Goal: Information Seeking & Learning: Learn about a topic

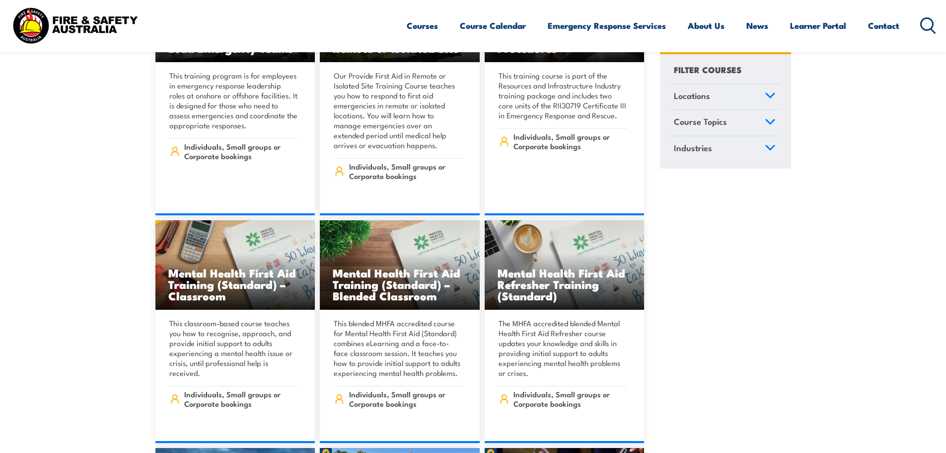
scroll to position [5962, 0]
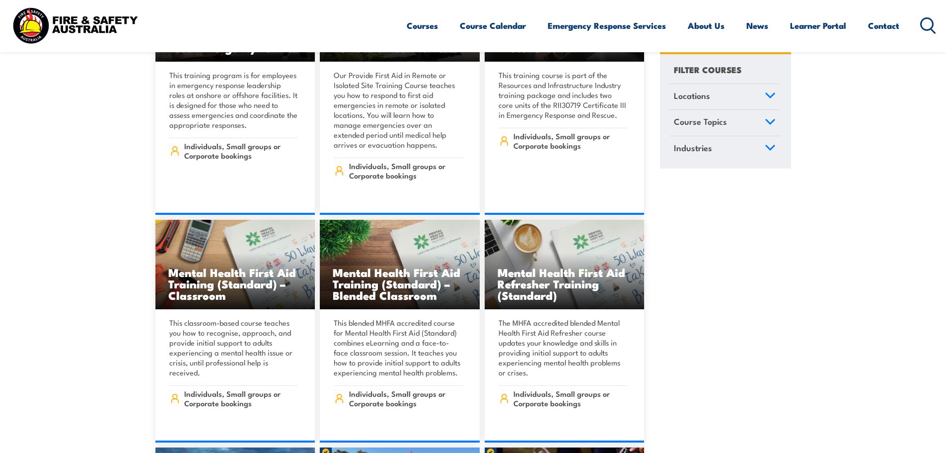
click at [931, 22] on icon at bounding box center [929, 25] width 16 height 16
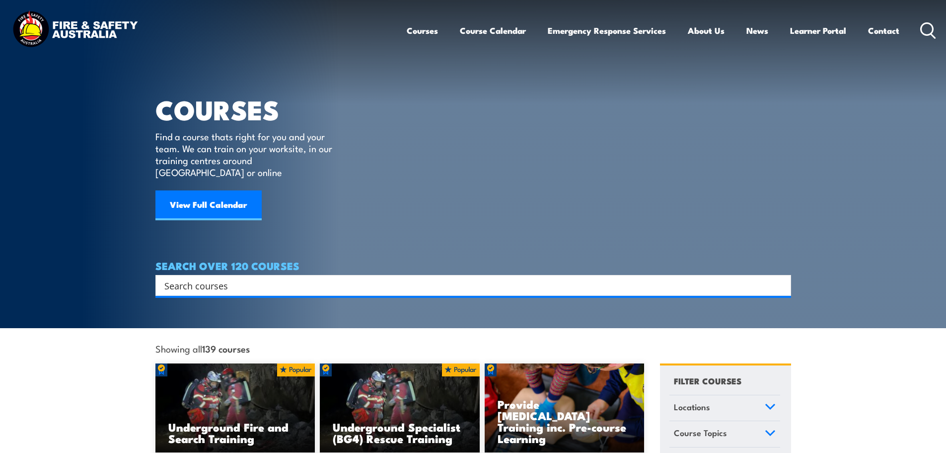
click at [315, 278] on input "Search input" at bounding box center [466, 285] width 605 height 15
type input "cheif"
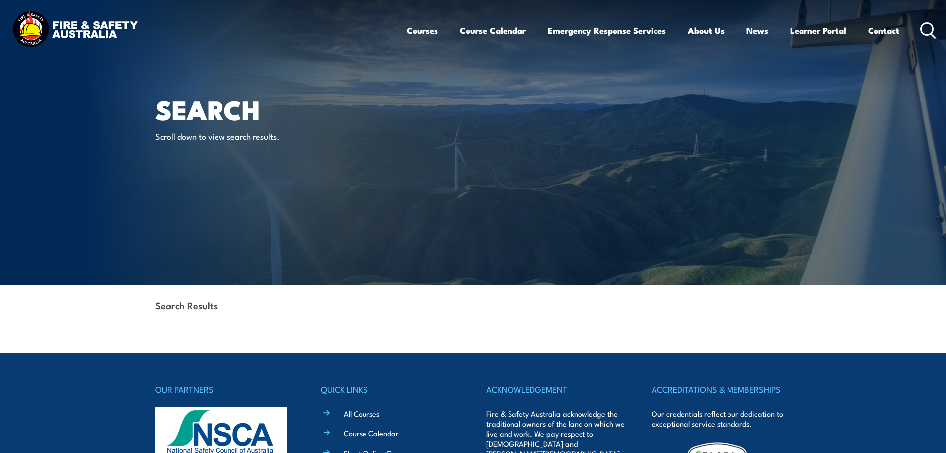
click at [927, 31] on icon at bounding box center [929, 30] width 16 height 16
click at [925, 28] on icon at bounding box center [929, 30] width 16 height 16
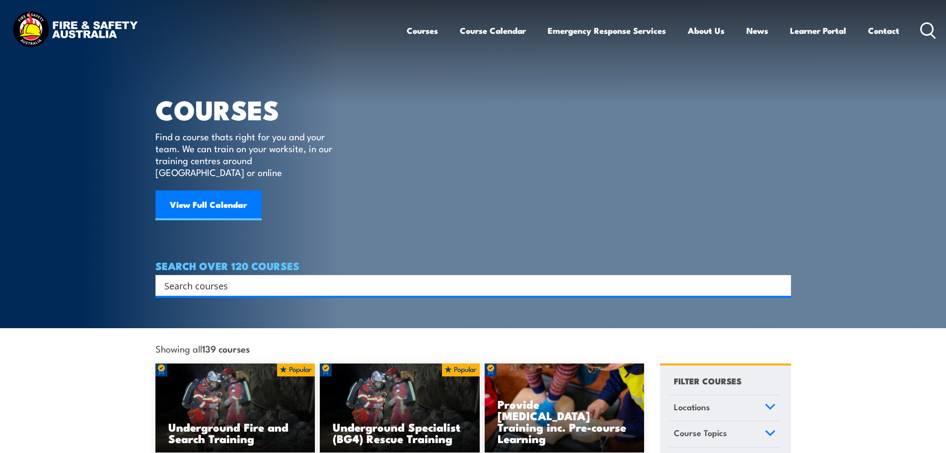
click at [247, 278] on input "Search input" at bounding box center [466, 285] width 605 height 15
type input "chief"
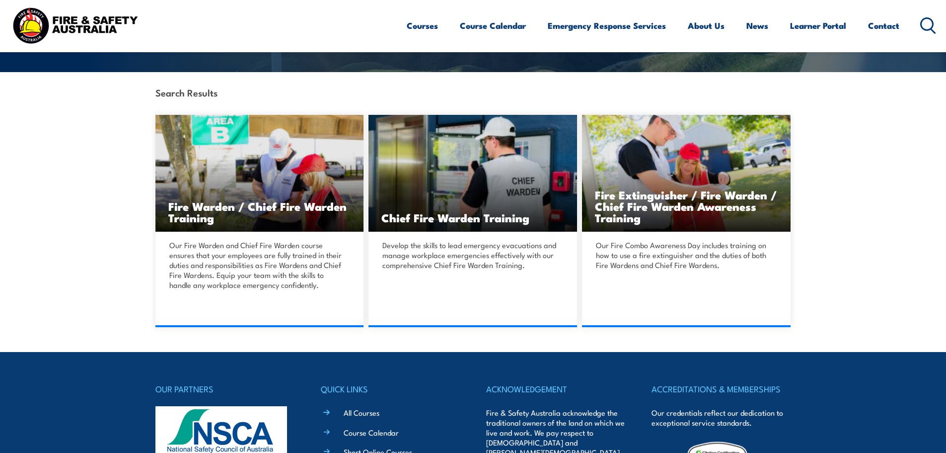
scroll to position [199, 0]
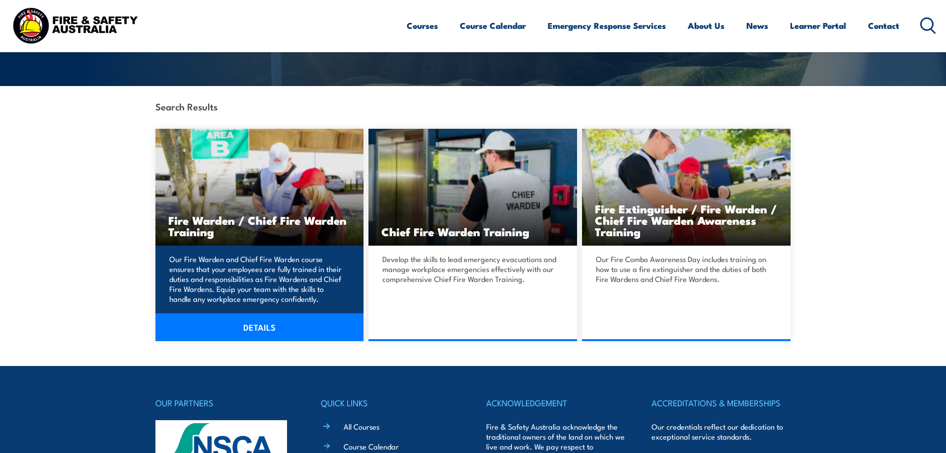
click at [253, 325] on link "DETAILS" at bounding box center [260, 327] width 209 height 28
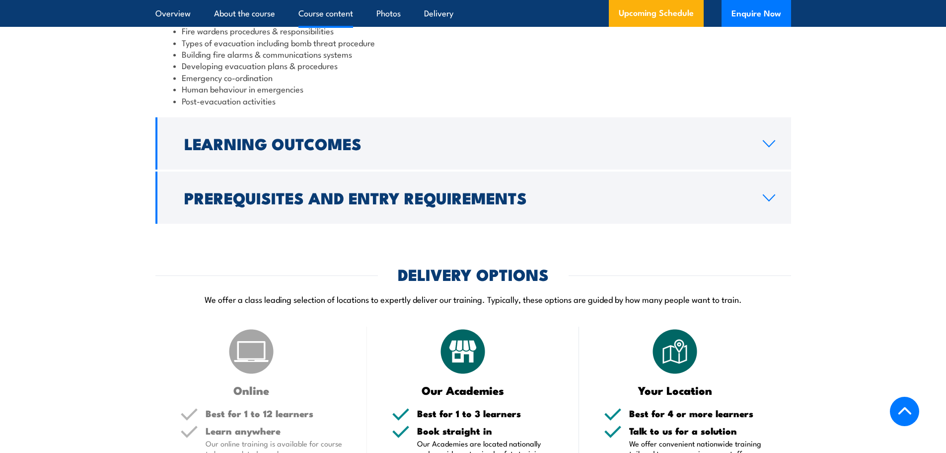
scroll to position [1043, 0]
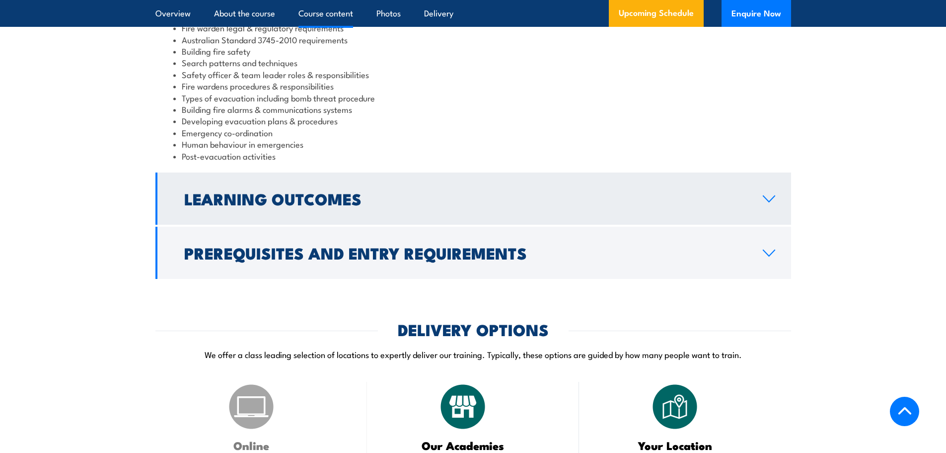
click at [766, 203] on icon at bounding box center [769, 199] width 13 height 8
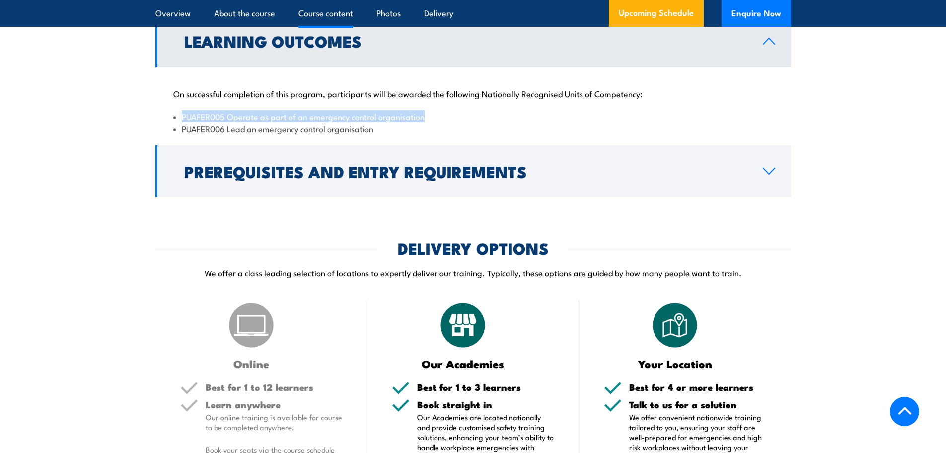
drag, startPoint x: 405, startPoint y: 129, endPoint x: 182, endPoint y: 126, distance: 222.6
click at [182, 122] on li "PUAFER005 Operate as part of an emergency control organisation" at bounding box center [473, 116] width 600 height 11
copy li "PUAFER005 Operate as part of an emergency control organisation"
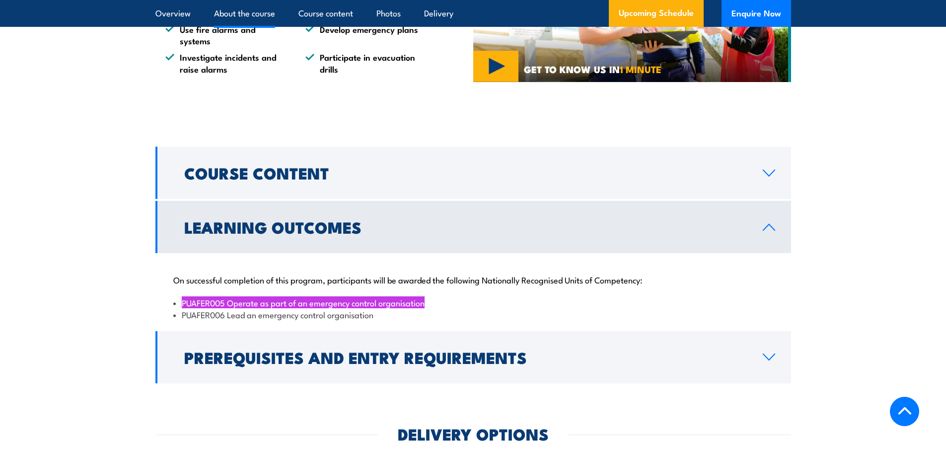
scroll to position [894, 0]
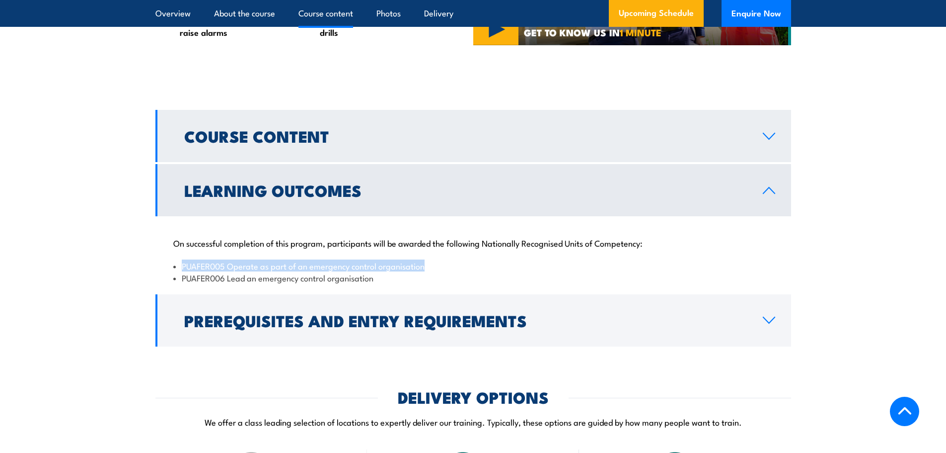
click at [770, 140] on icon at bounding box center [769, 136] width 13 height 8
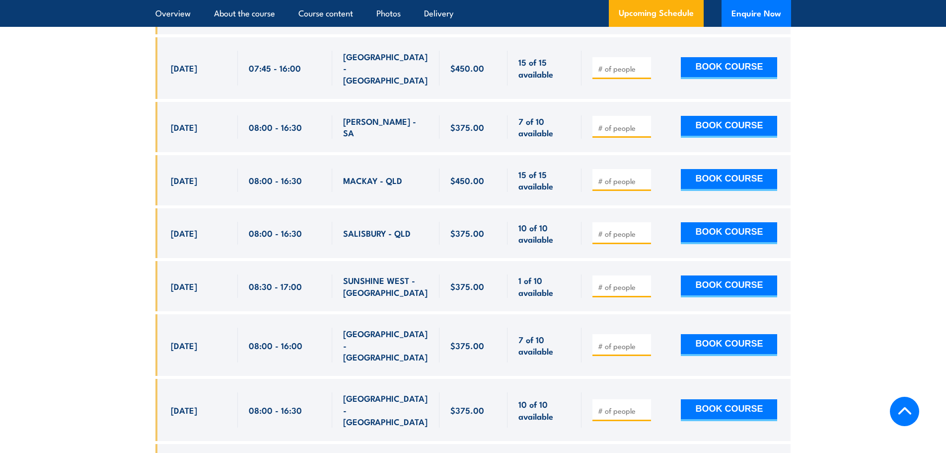
scroll to position [3130, 0]
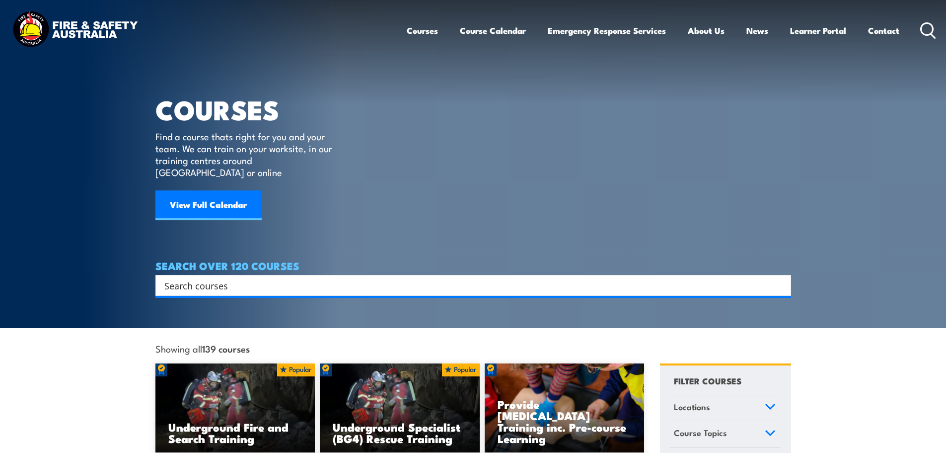
click at [224, 278] on input "Search input" at bounding box center [466, 285] width 605 height 15
type input "warden"
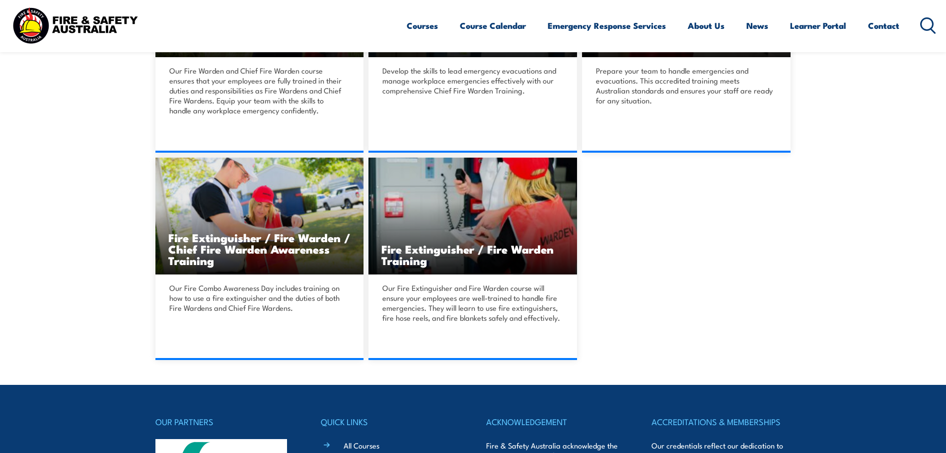
scroll to position [397, 0]
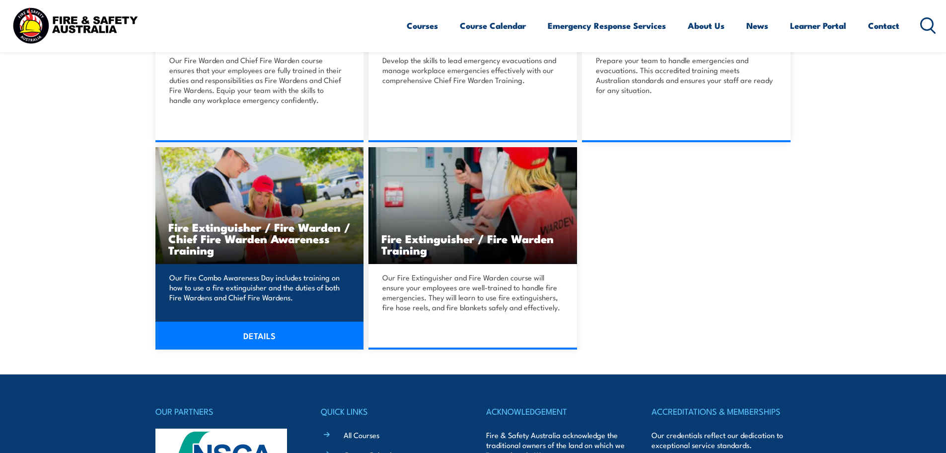
click at [212, 235] on h3 "Fire Extinguisher / Fire Warden / Chief Fire Warden Awareness Training" at bounding box center [259, 238] width 183 height 34
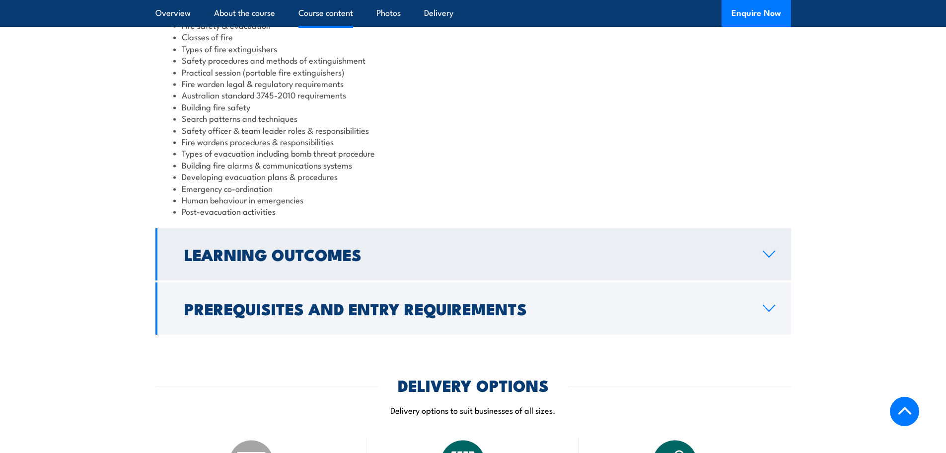
scroll to position [944, 0]
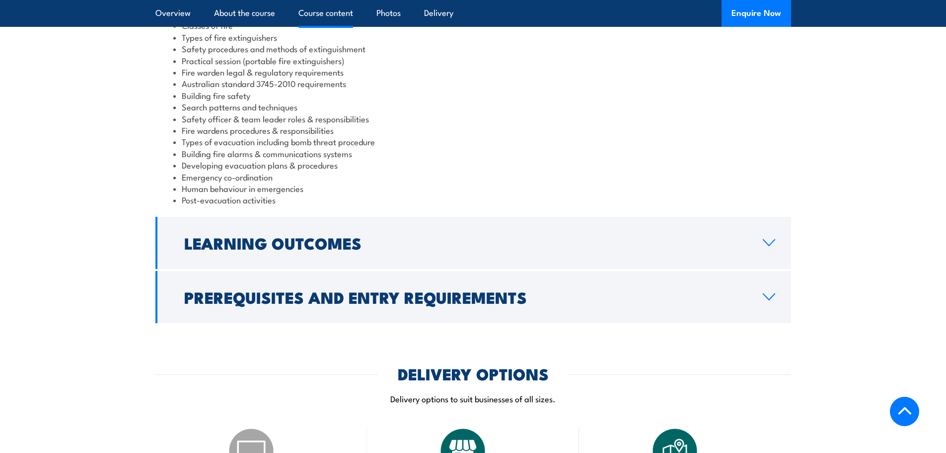
click at [771, 238] on icon at bounding box center [769, 242] width 13 height 8
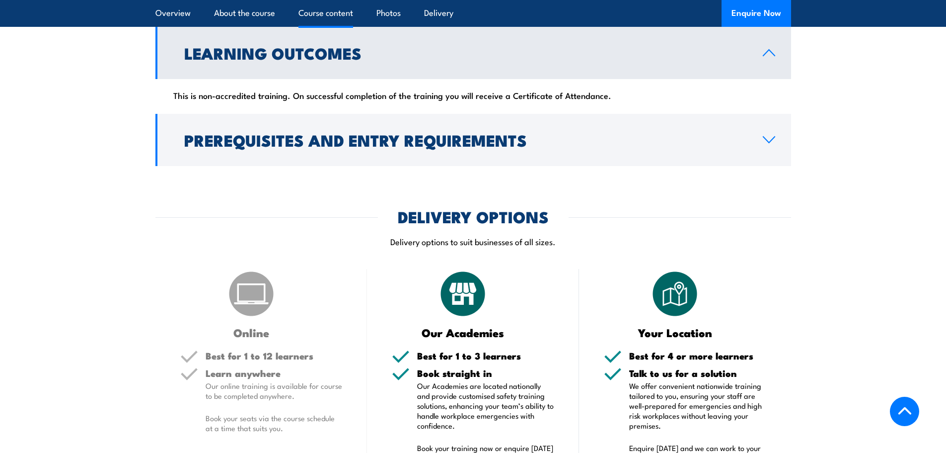
scroll to position [816, 0]
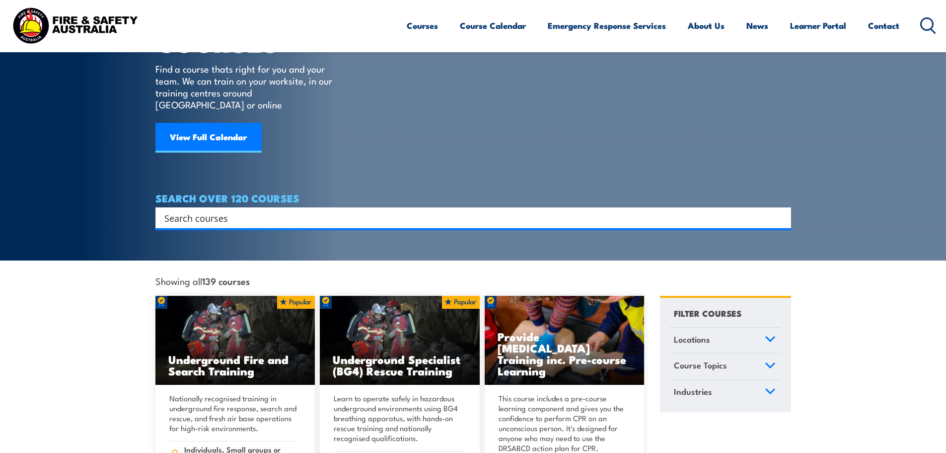
scroll to position [50, 0]
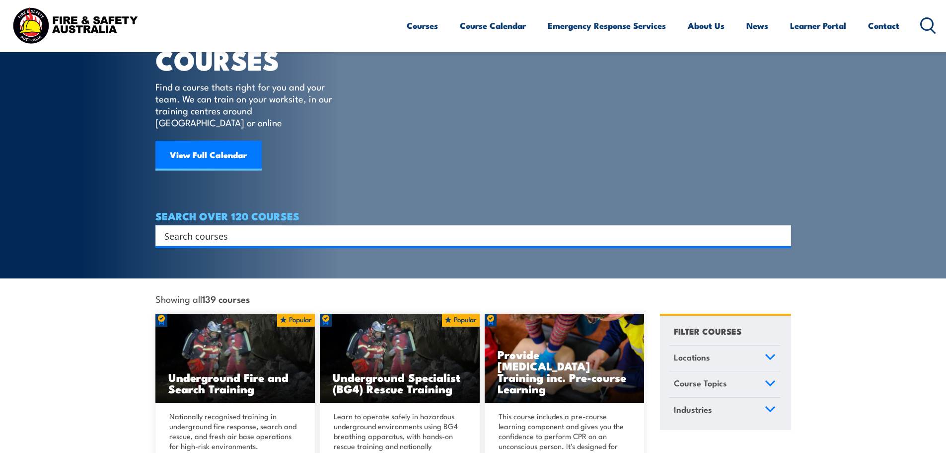
click at [178, 228] on input "Search input" at bounding box center [466, 235] width 605 height 15
type input "warden"
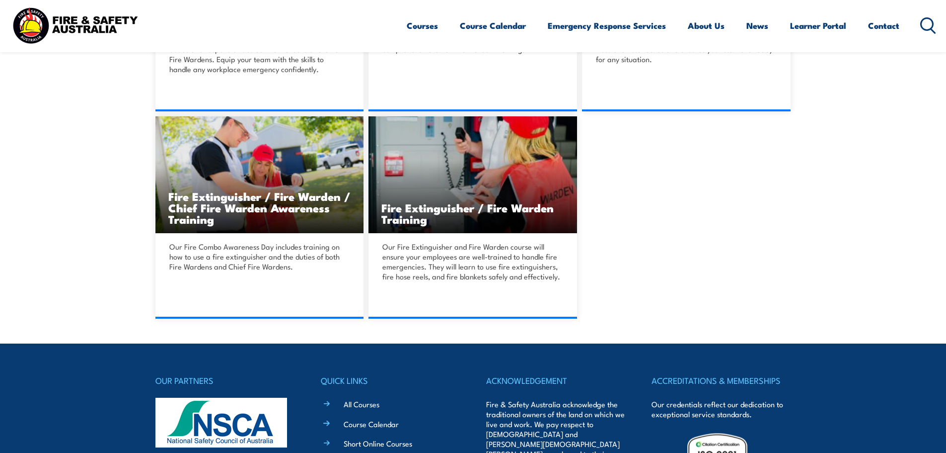
scroll to position [447, 0]
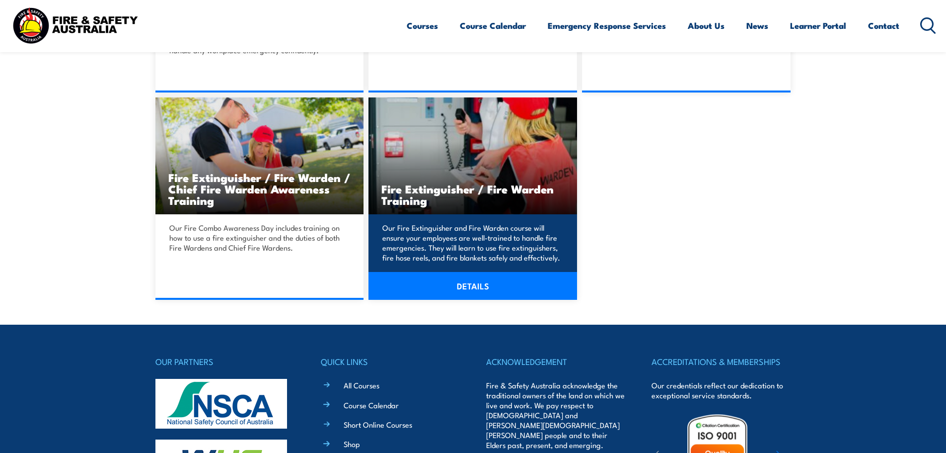
click at [488, 284] on link "DETAILS" at bounding box center [473, 286] width 209 height 28
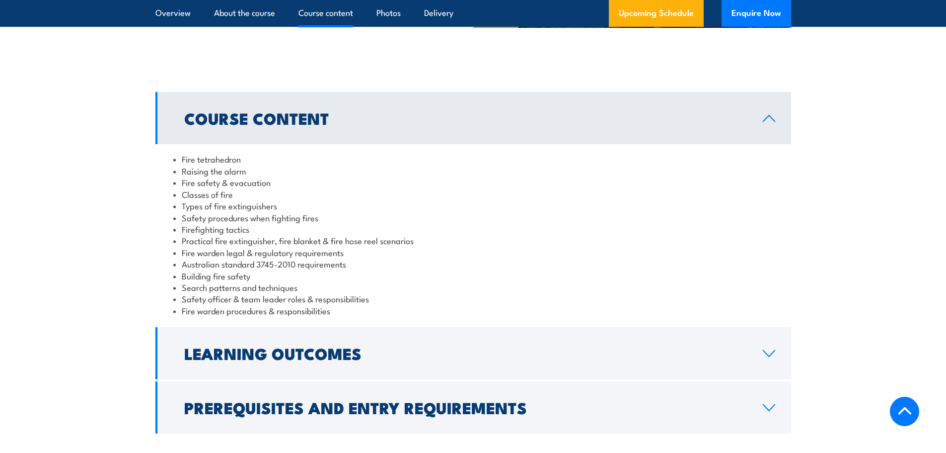
scroll to position [944, 0]
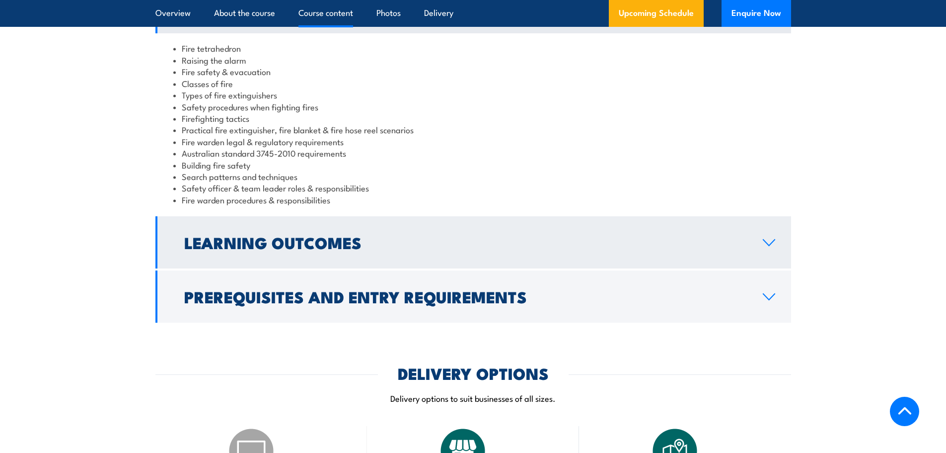
click at [771, 239] on icon at bounding box center [769, 242] width 13 height 8
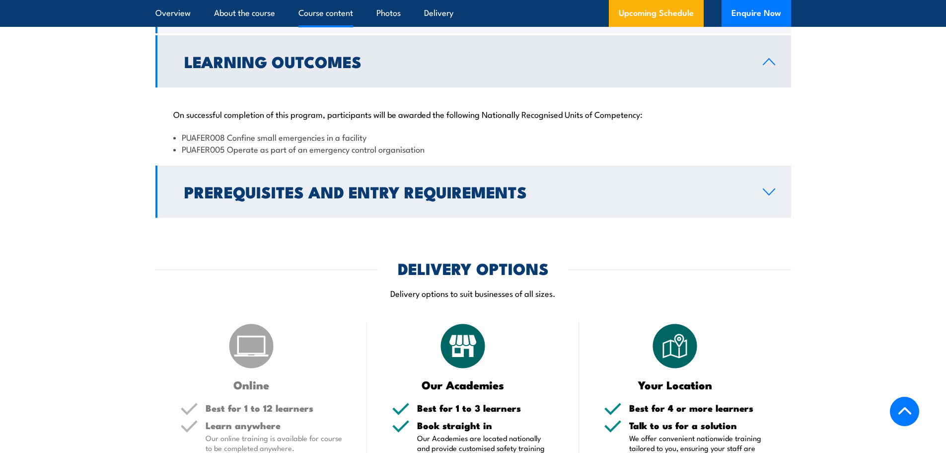
click at [775, 191] on icon at bounding box center [769, 192] width 13 height 8
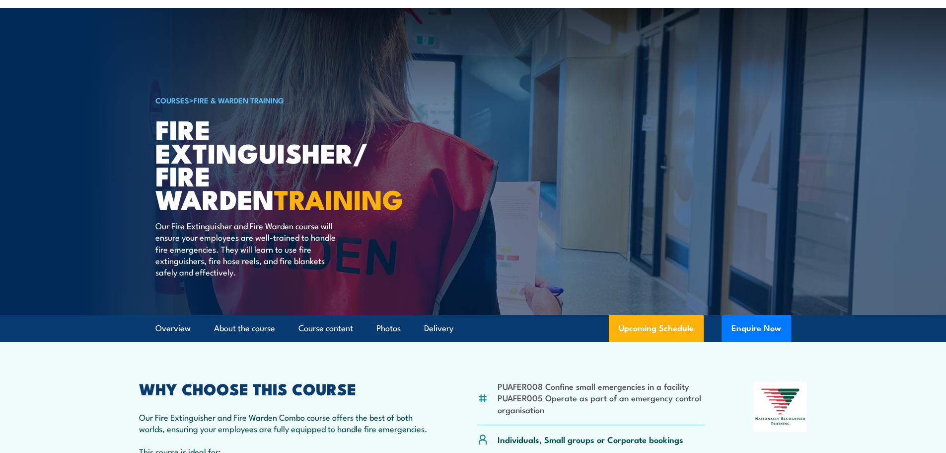
scroll to position [50, 0]
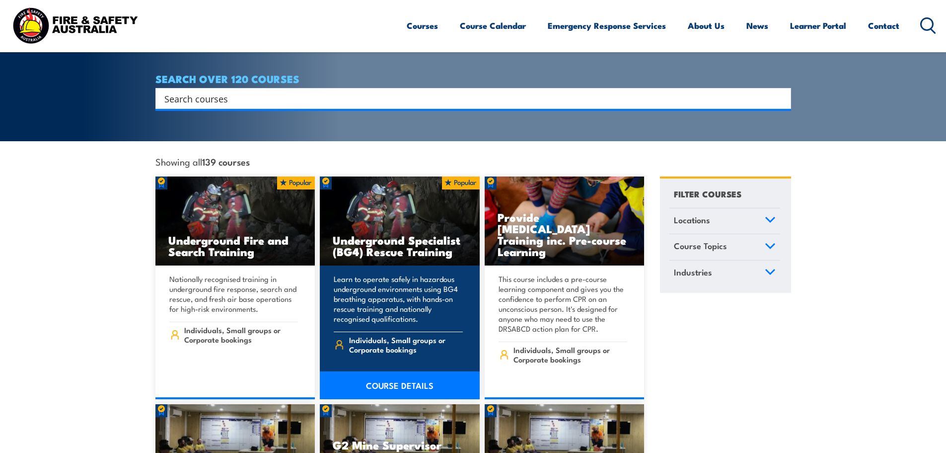
scroll to position [199, 0]
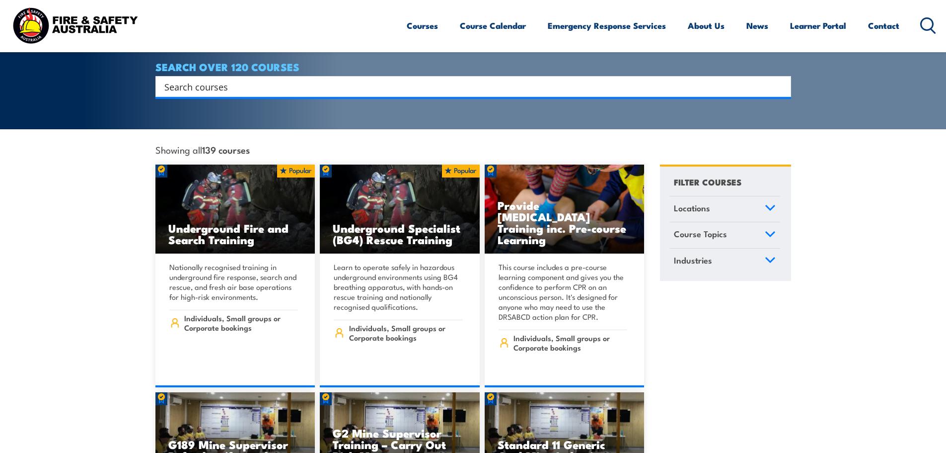
click at [227, 79] on input "Search input" at bounding box center [466, 86] width 605 height 15
type input "warden"
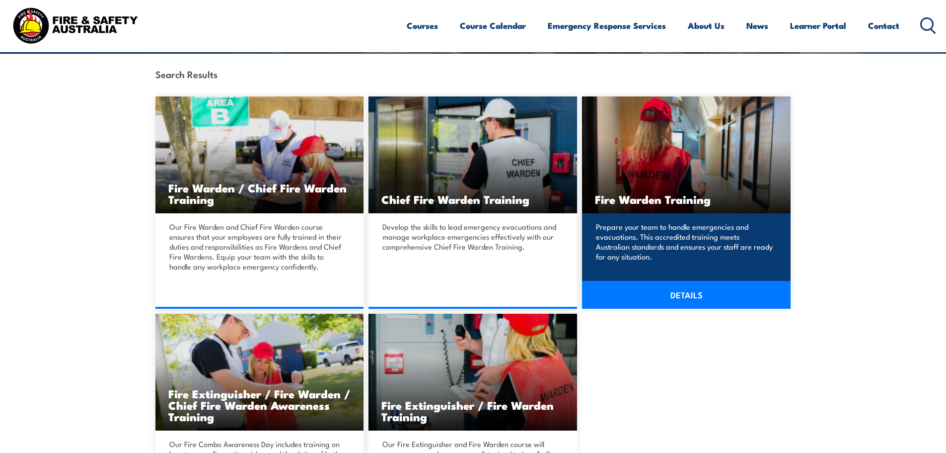
scroll to position [248, 0]
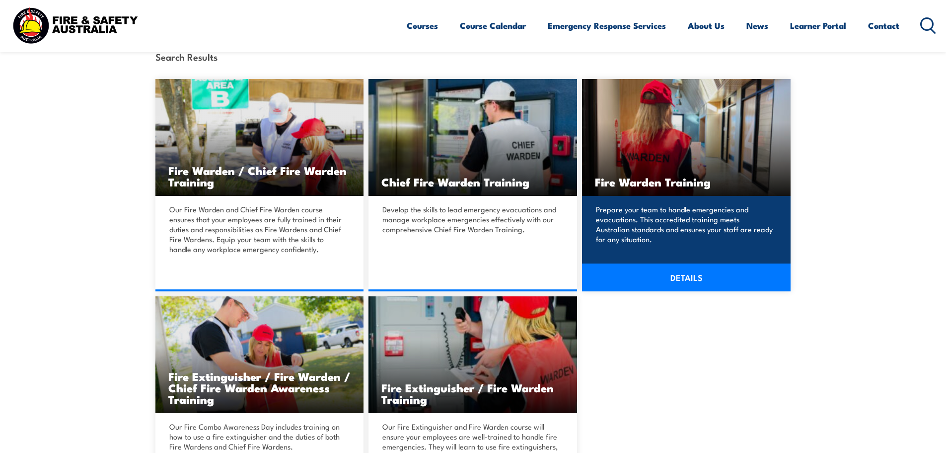
click at [684, 272] on link "DETAILS" at bounding box center [686, 277] width 209 height 28
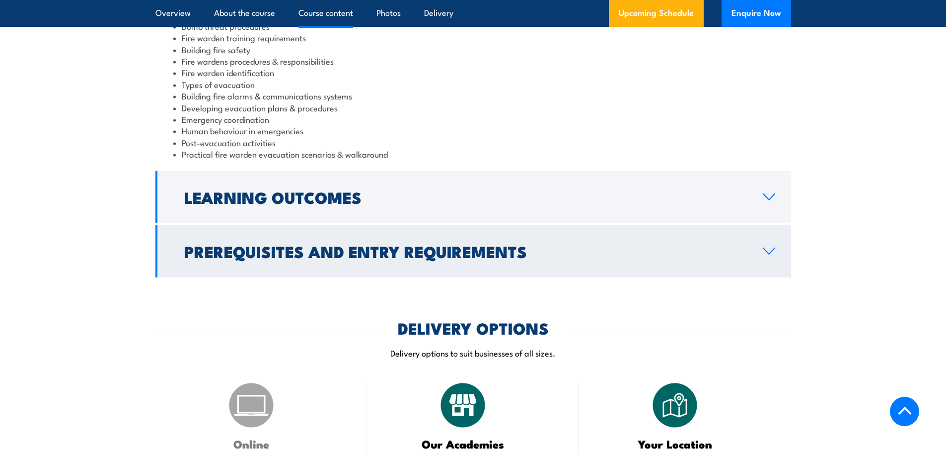
scroll to position [1192, 0]
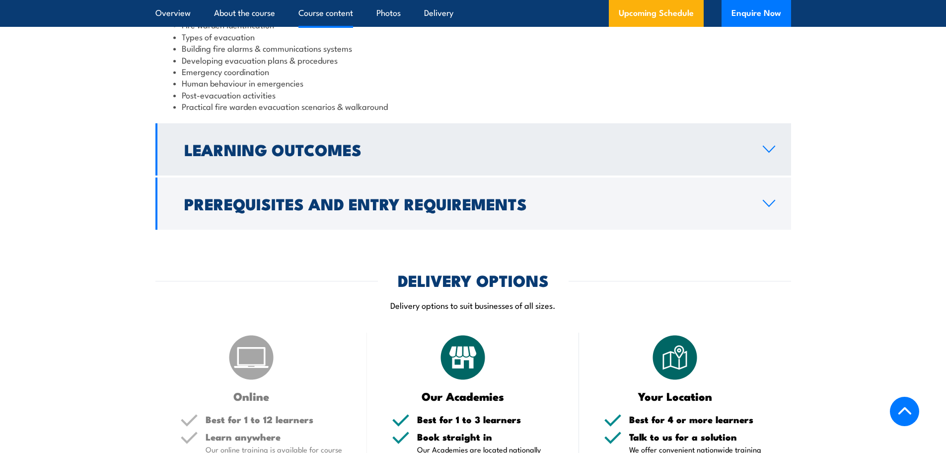
click at [773, 147] on icon at bounding box center [769, 149] width 13 height 8
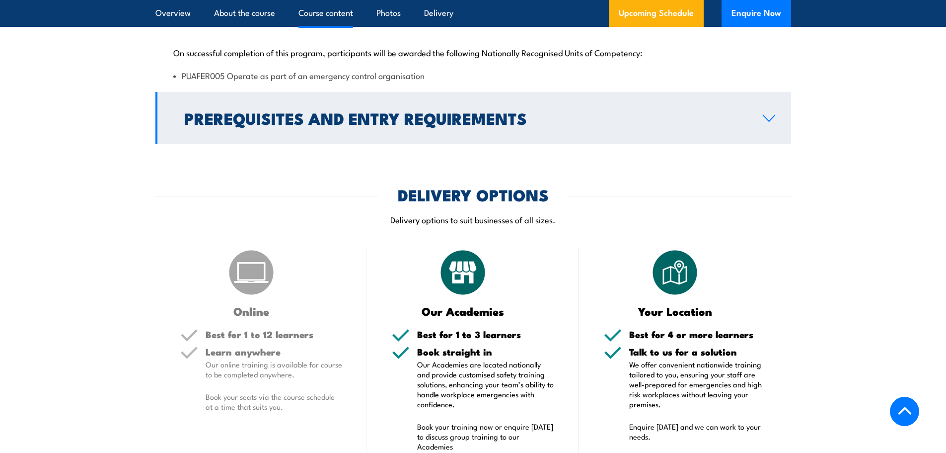
click at [773, 120] on icon at bounding box center [769, 118] width 13 height 8
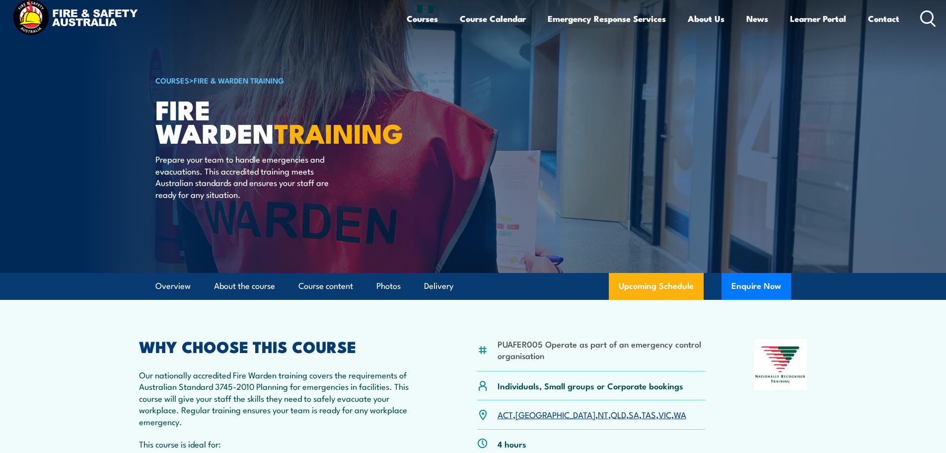
scroll to position [0, 0]
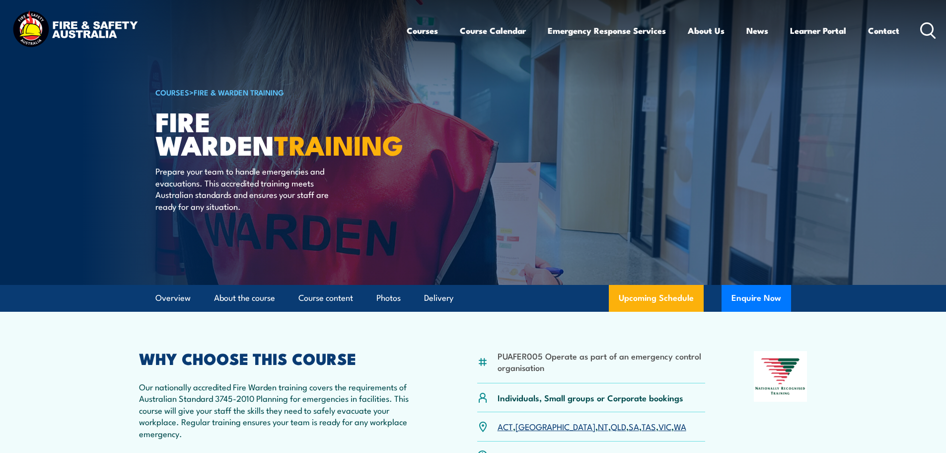
click at [928, 26] on icon at bounding box center [929, 30] width 16 height 16
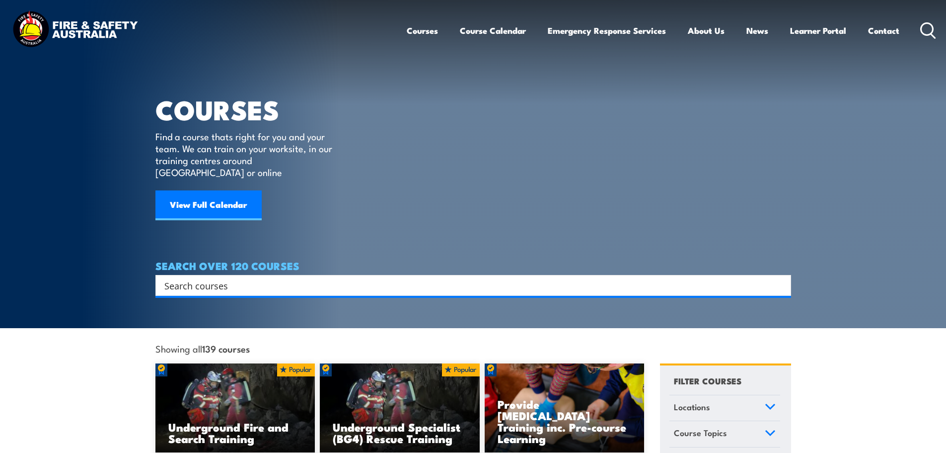
click at [220, 278] on input "Search input" at bounding box center [466, 285] width 605 height 15
type input "fire ext"
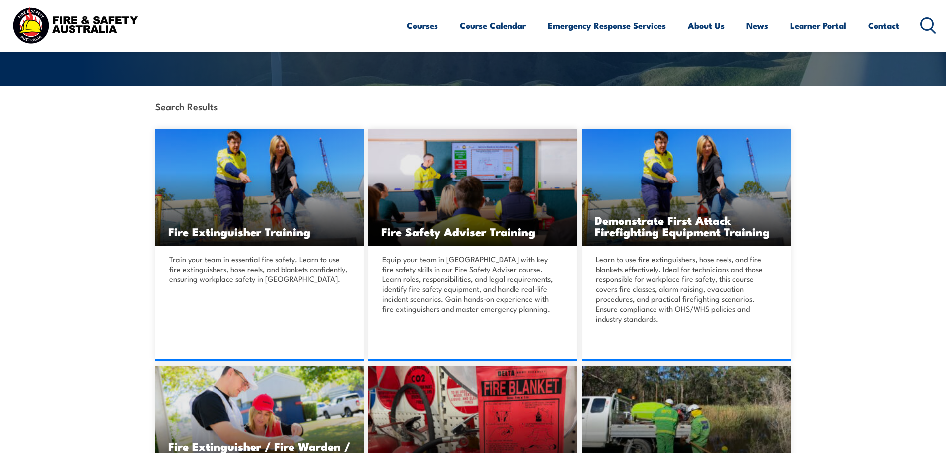
scroll to position [248, 0]
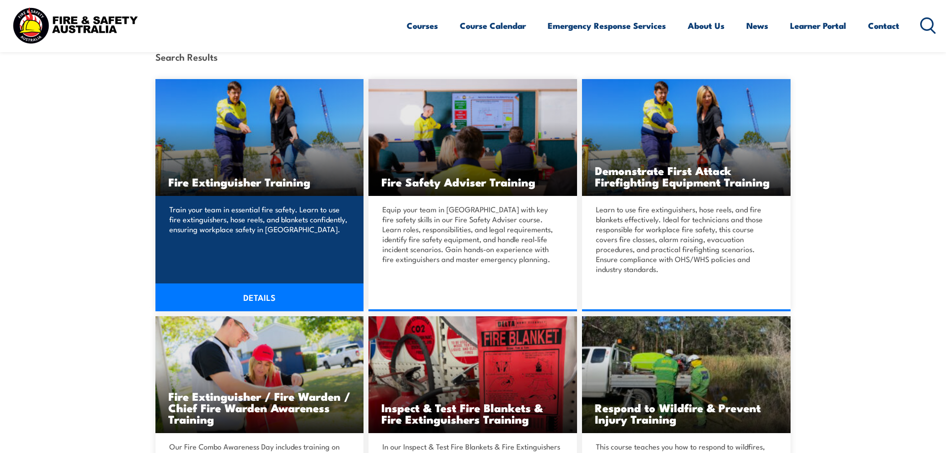
click at [257, 297] on link "DETAILS" at bounding box center [260, 297] width 209 height 28
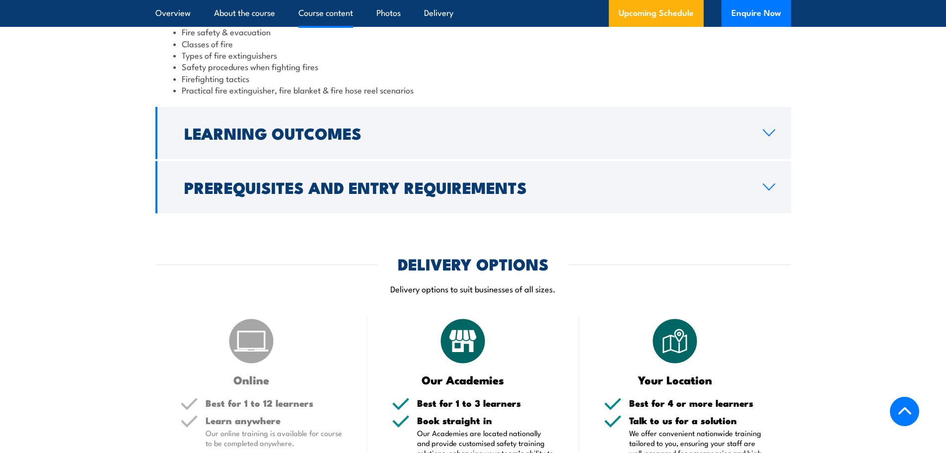
scroll to position [1043, 0]
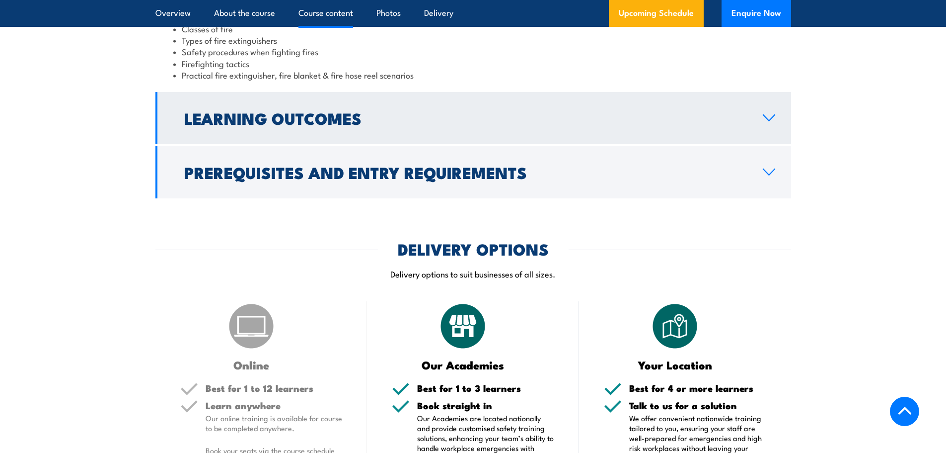
click at [773, 121] on icon at bounding box center [769, 118] width 13 height 8
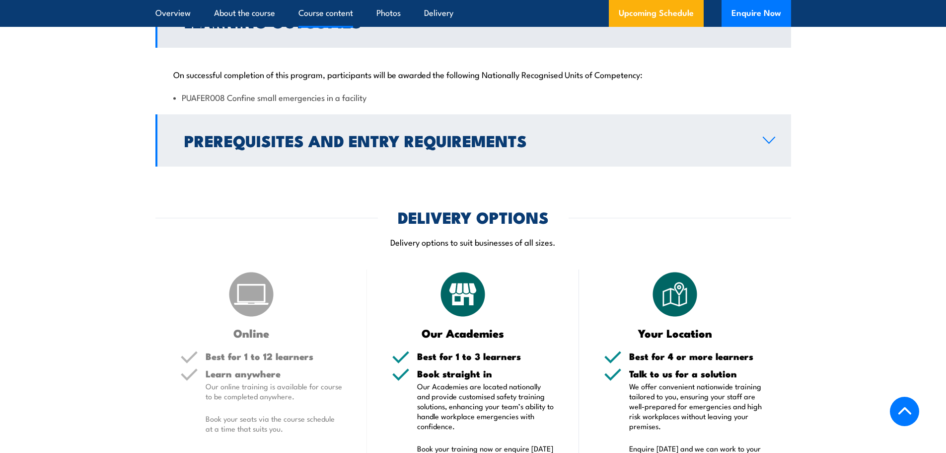
click at [772, 143] on icon at bounding box center [769, 140] width 13 height 8
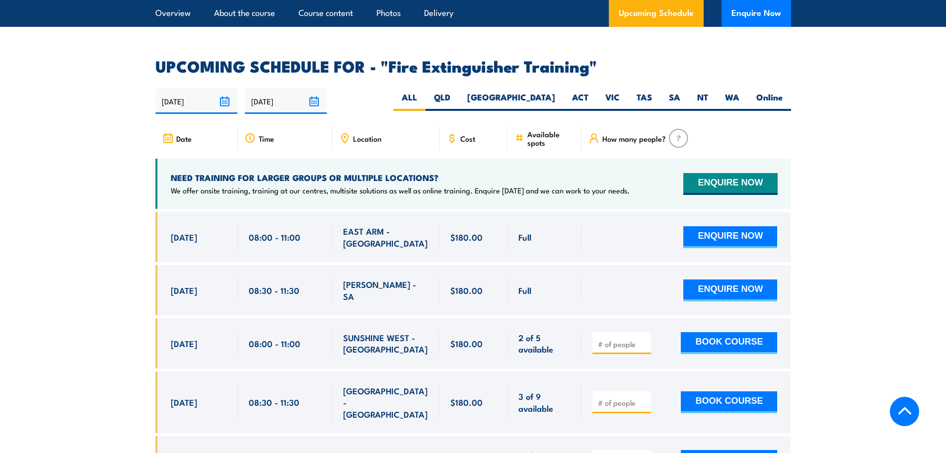
scroll to position [1625, 0]
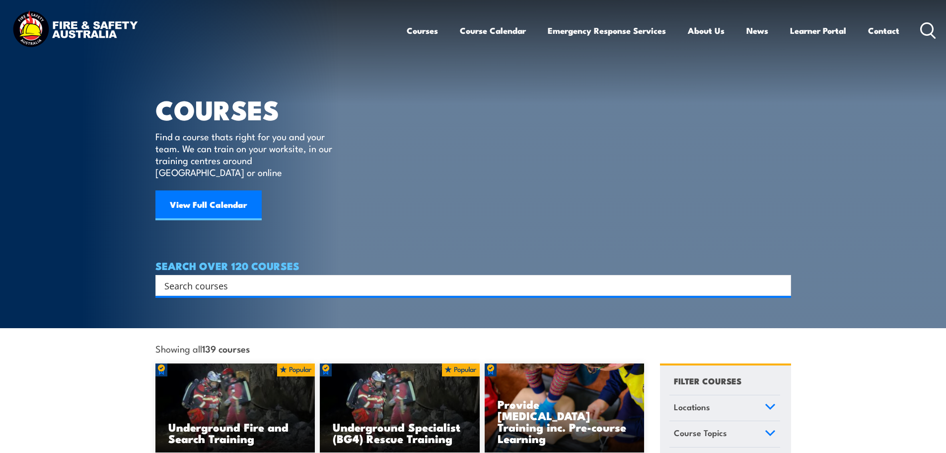
click at [928, 31] on icon at bounding box center [929, 30] width 16 height 16
click at [229, 278] on input "Search input" at bounding box center [466, 285] width 605 height 15
drag, startPoint x: 0, startPoint y: 0, endPoint x: 321, endPoint y: 265, distance: 416.4
click at [321, 275] on div "Search" at bounding box center [474, 285] width 636 height 21
click at [303, 278] on input "Search input" at bounding box center [466, 285] width 605 height 15
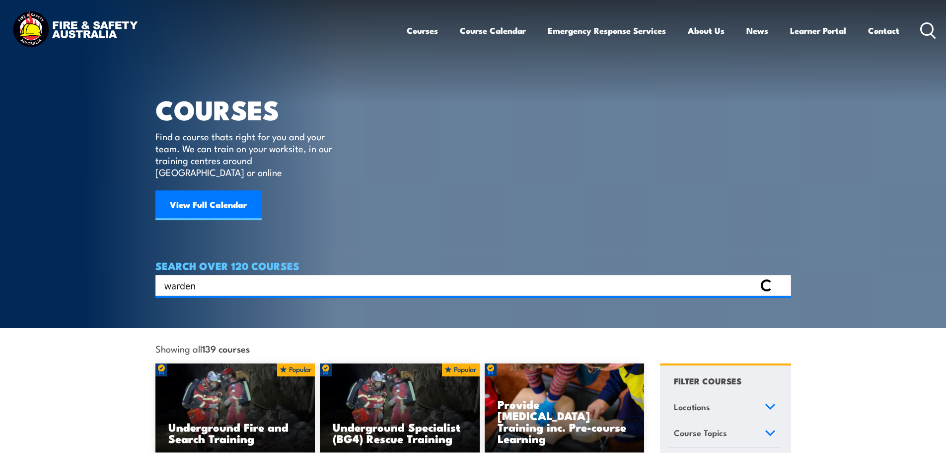
type input "warden"
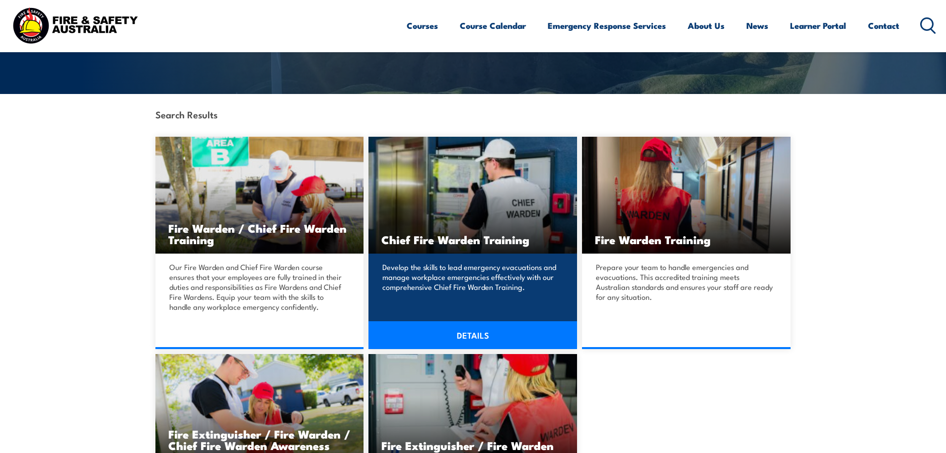
scroll to position [248, 0]
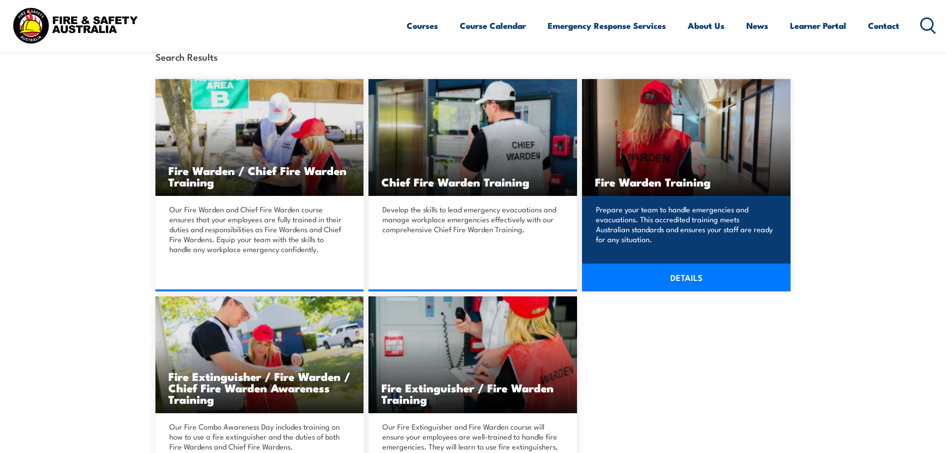
click at [671, 276] on link "DETAILS" at bounding box center [686, 277] width 209 height 28
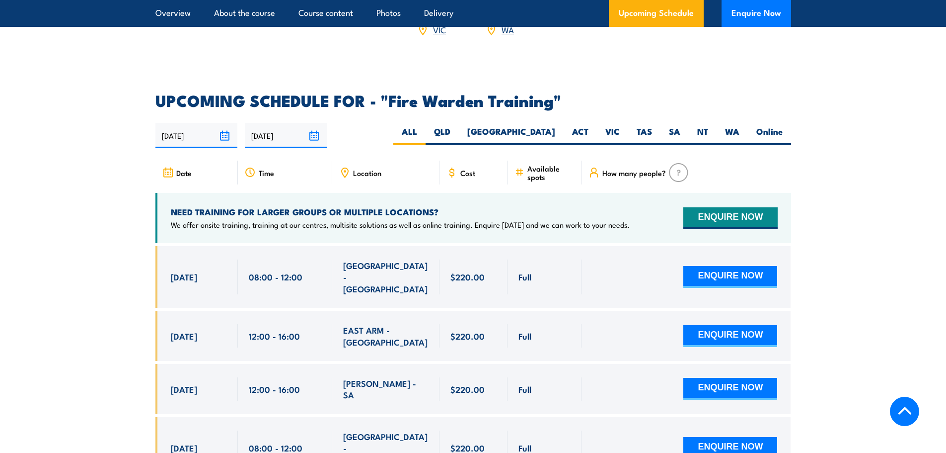
scroll to position [1789, 0]
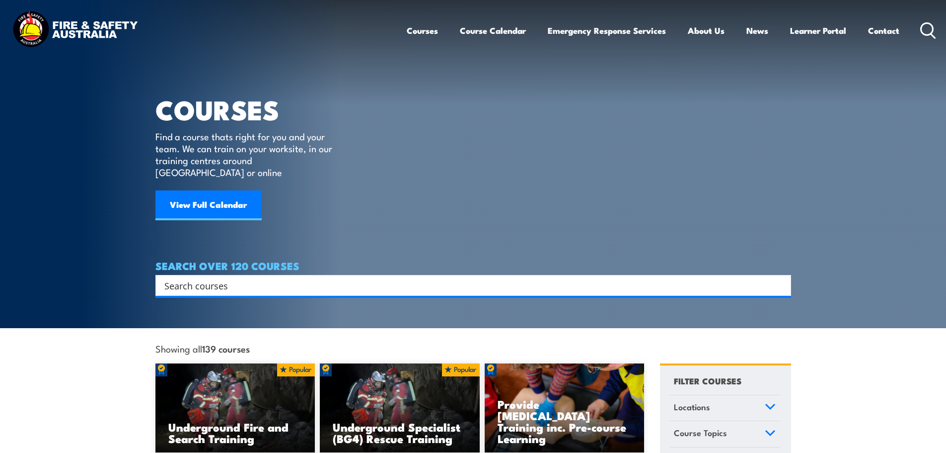
click at [214, 278] on input "Search input" at bounding box center [466, 285] width 605 height 15
type input "fire safety"
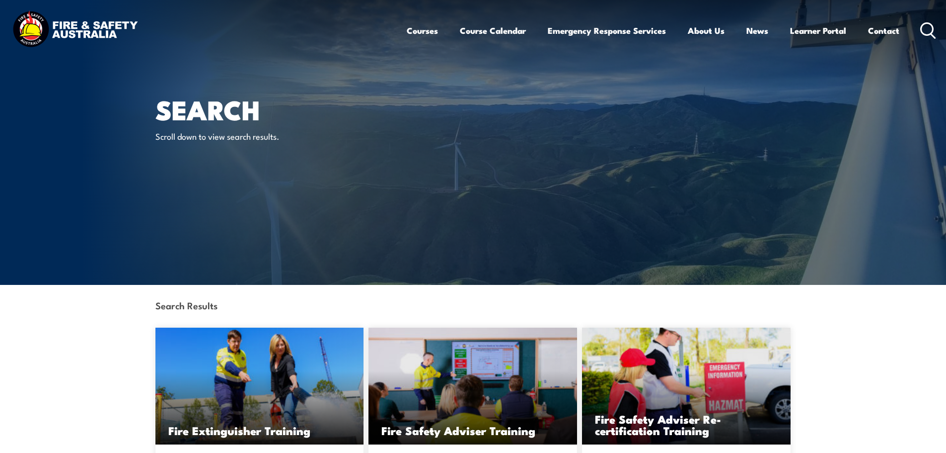
click at [930, 29] on icon at bounding box center [929, 30] width 16 height 16
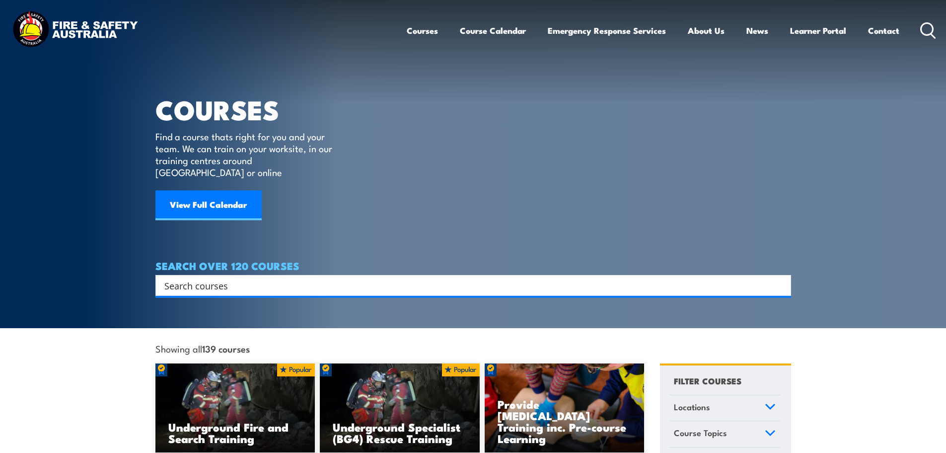
click at [205, 278] on input "Search input" at bounding box center [466, 285] width 605 height 15
type input "chief"
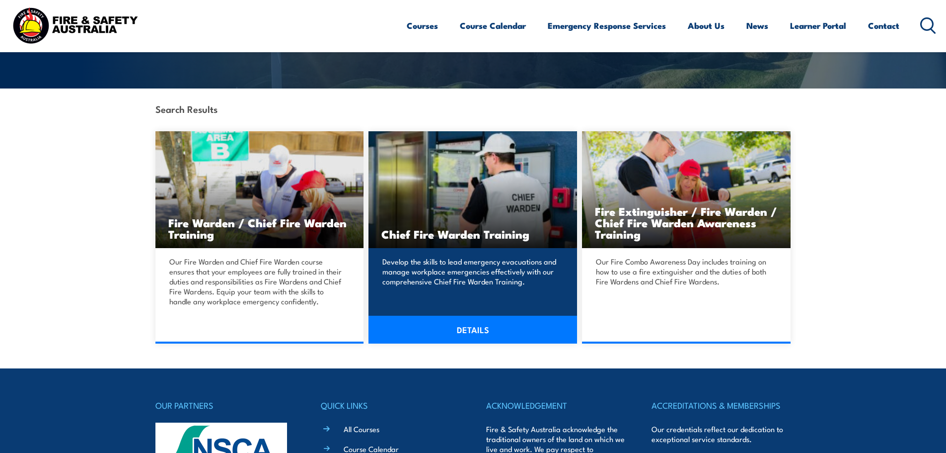
scroll to position [199, 0]
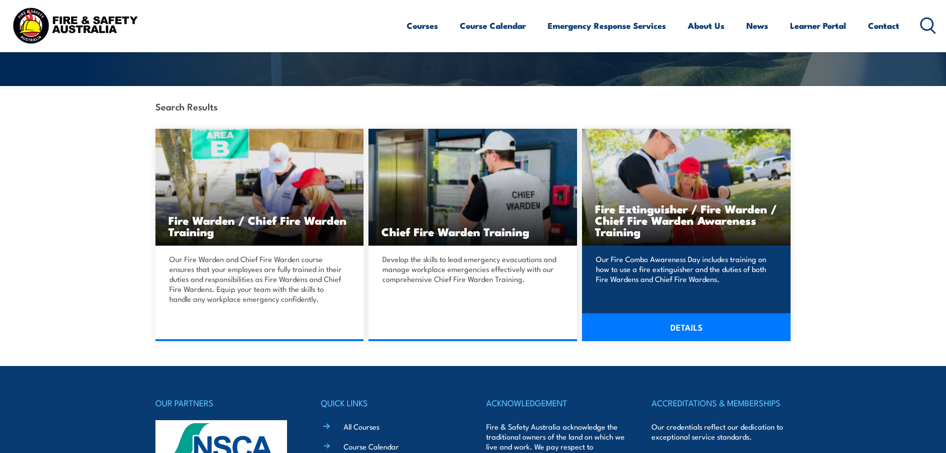
click at [702, 218] on h3 "Fire Extinguisher / Fire Warden / Chief Fire Warden Awareness Training" at bounding box center [686, 220] width 183 height 34
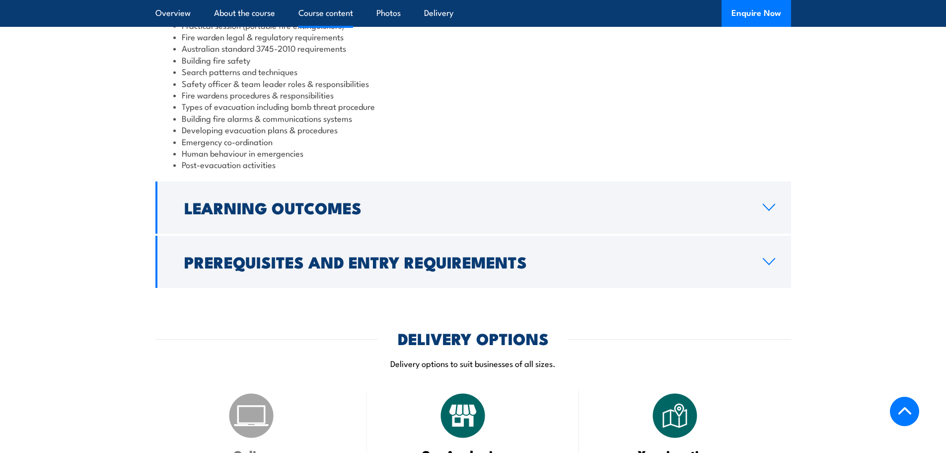
scroll to position [994, 0]
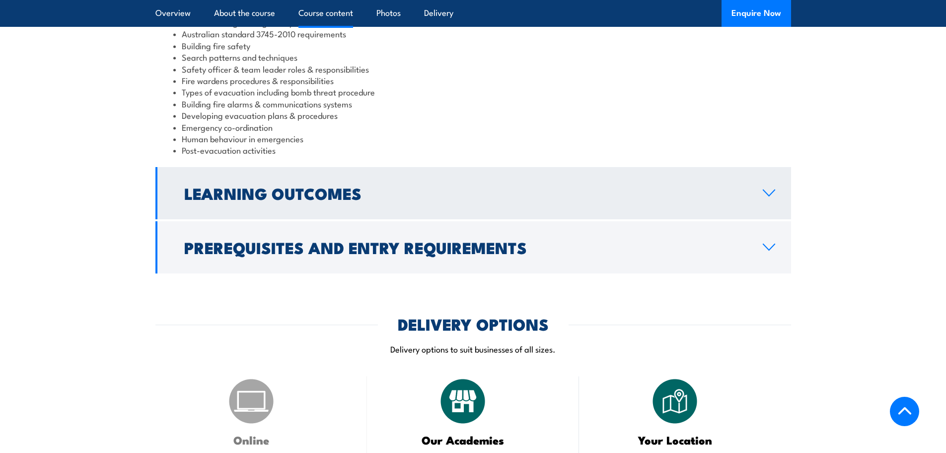
click at [397, 186] on h2 "Learning Outcomes" at bounding box center [465, 193] width 563 height 14
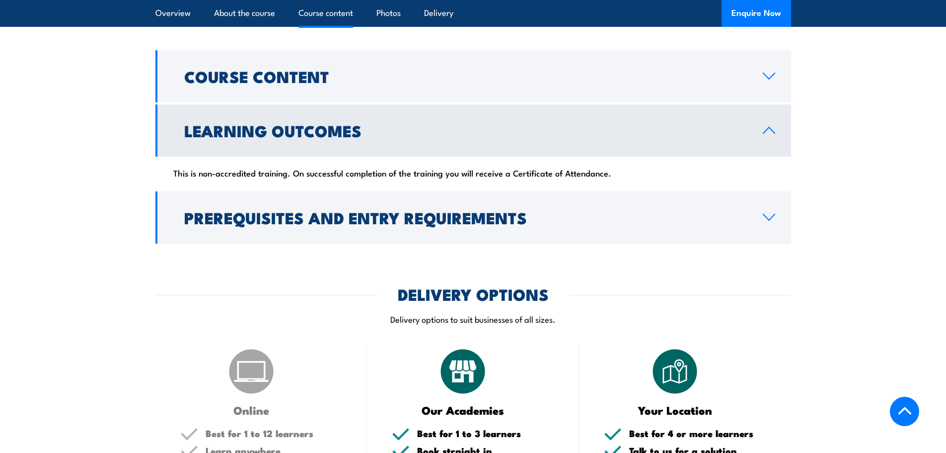
scroll to position [877, 0]
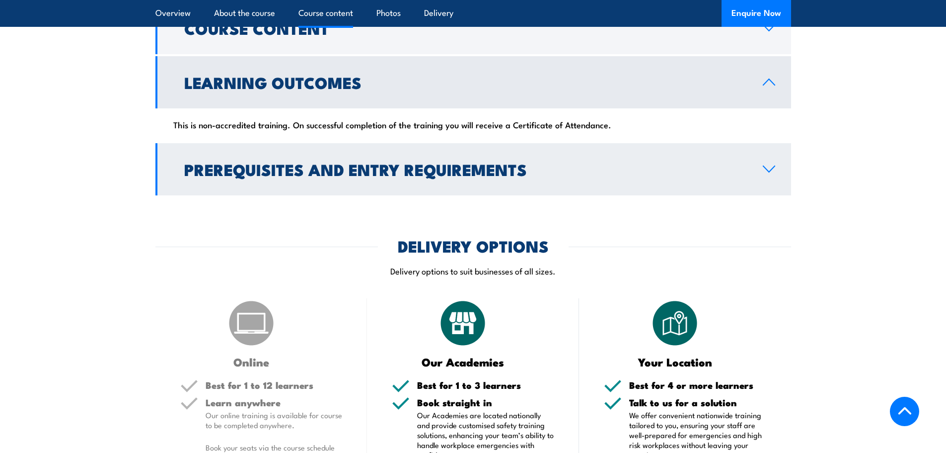
click at [763, 165] on icon at bounding box center [769, 169] width 13 height 8
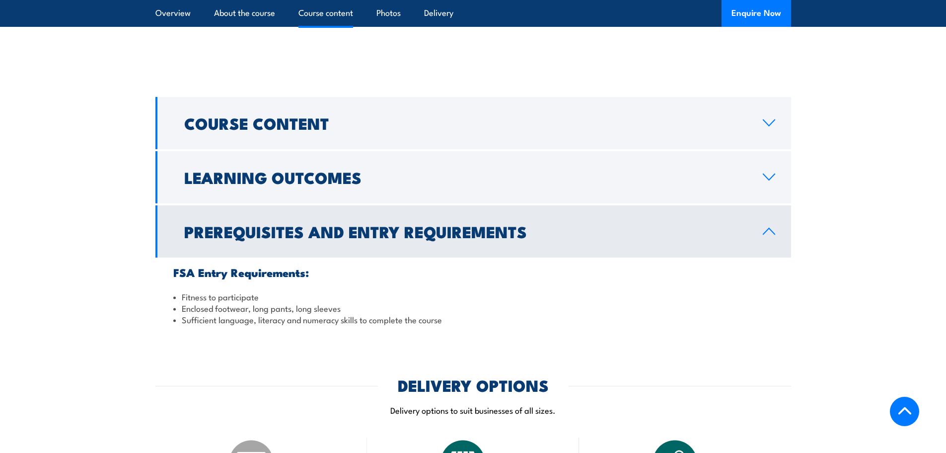
scroll to position [778, 0]
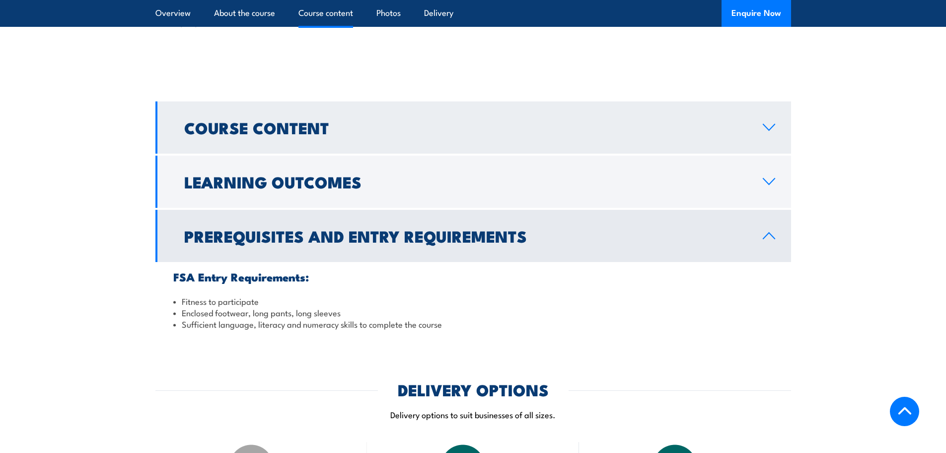
click at [772, 101] on link "Course Content" at bounding box center [474, 127] width 636 height 52
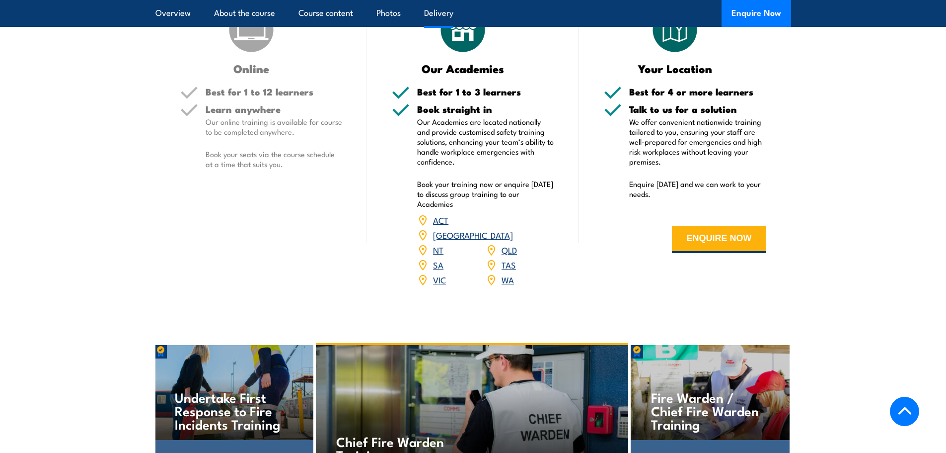
scroll to position [1374, 0]
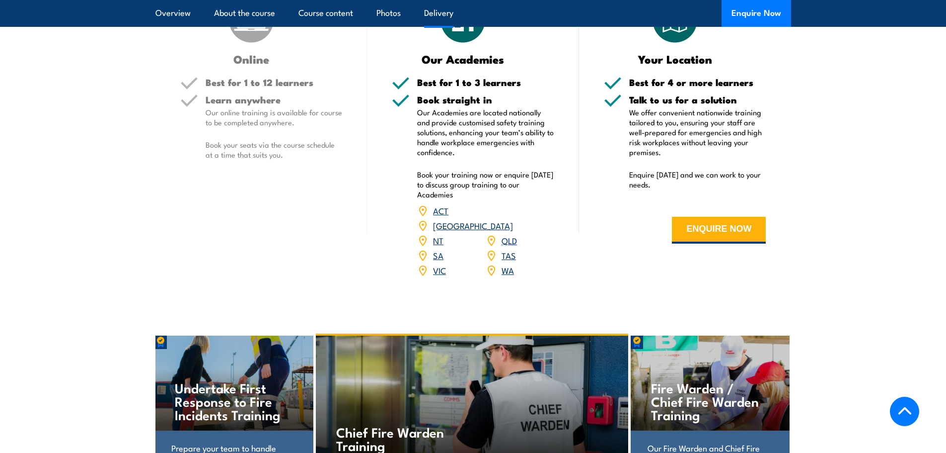
click at [510, 264] on link "WA" at bounding box center [508, 270] width 12 height 12
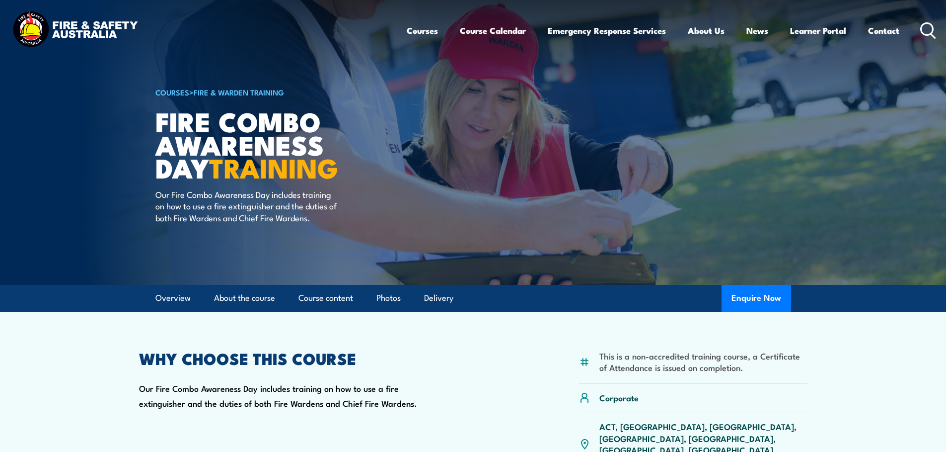
click at [928, 27] on icon at bounding box center [929, 30] width 16 height 16
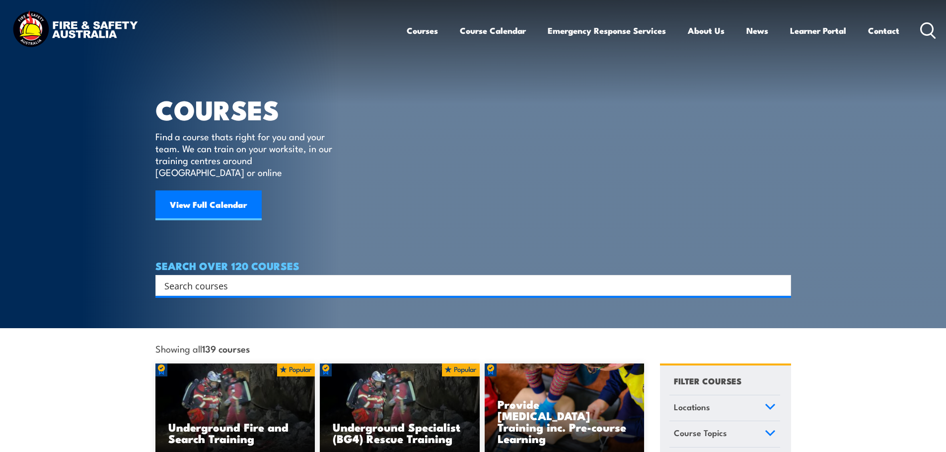
click at [172, 278] on input "Search input" at bounding box center [466, 285] width 605 height 15
type input "fire"
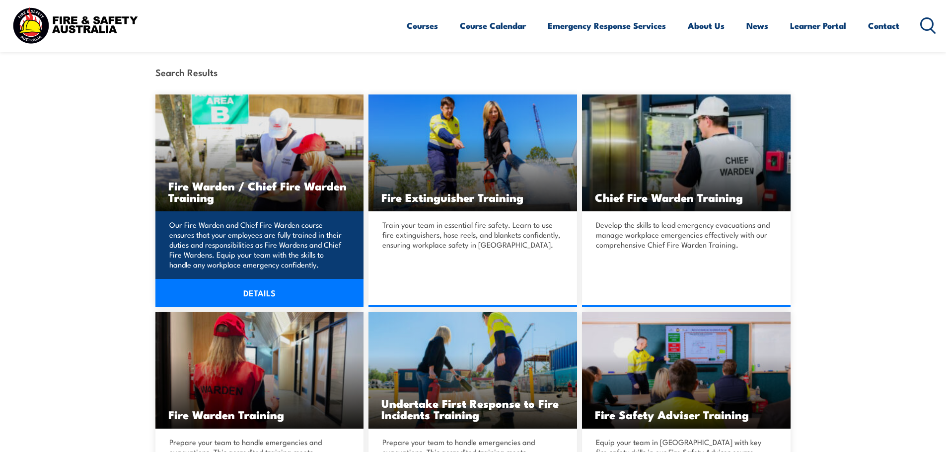
scroll to position [248, 0]
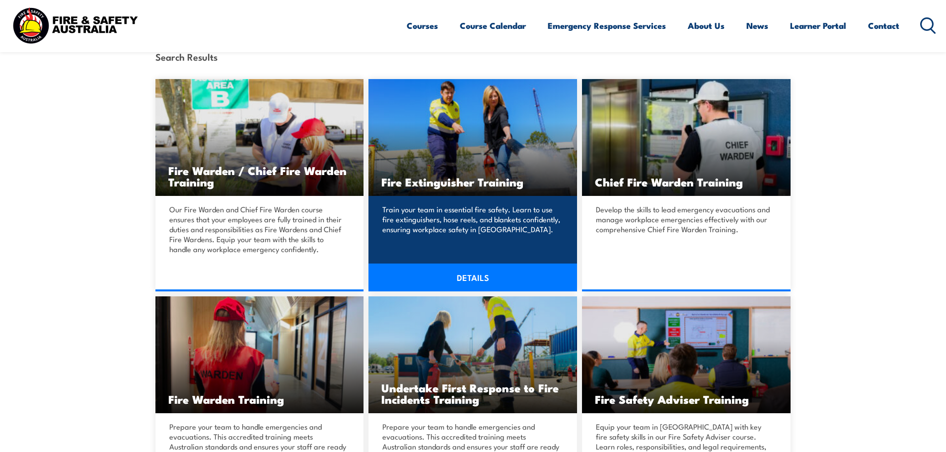
click at [450, 273] on link "DETAILS" at bounding box center [473, 277] width 209 height 28
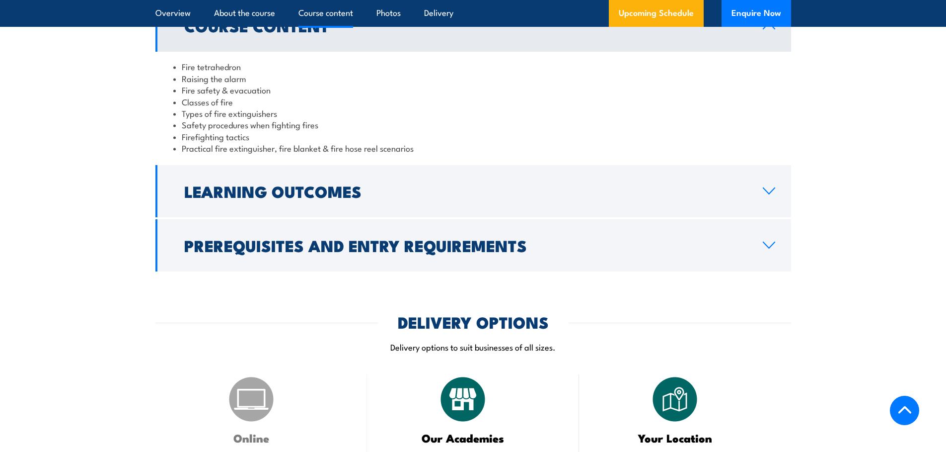
scroll to position [994, 0]
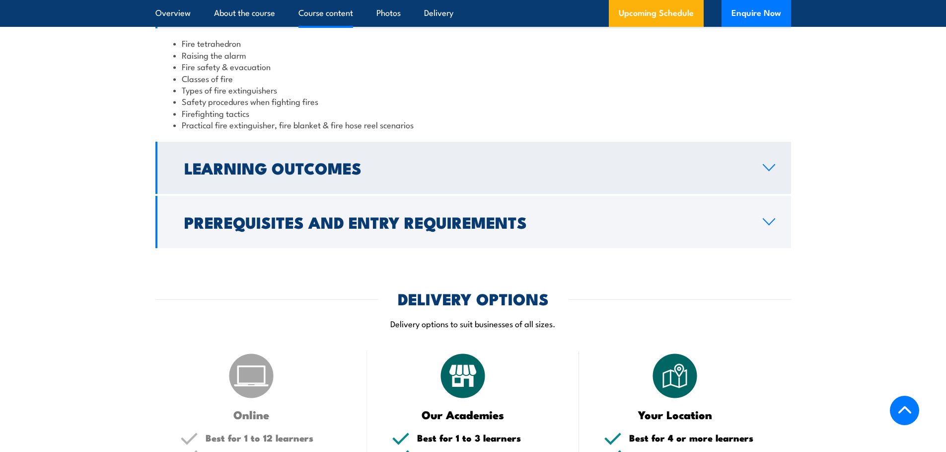
click at [419, 179] on link "Learning Outcomes" at bounding box center [474, 168] width 636 height 52
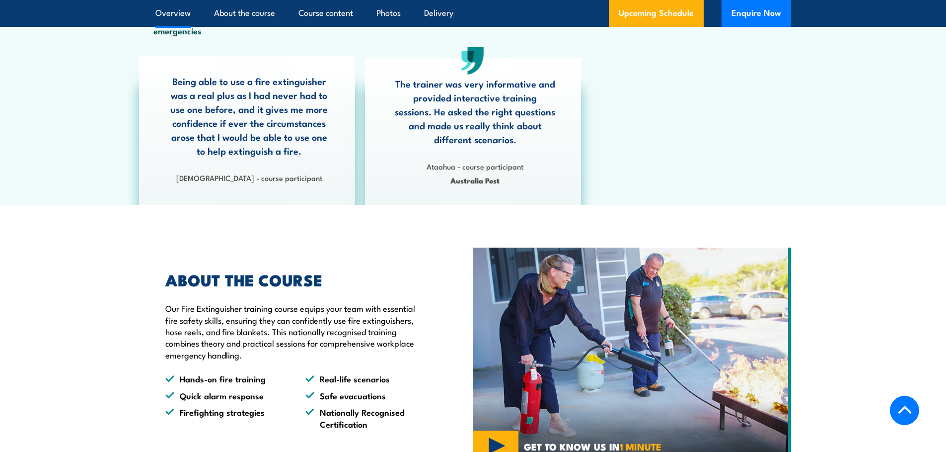
scroll to position [447, 0]
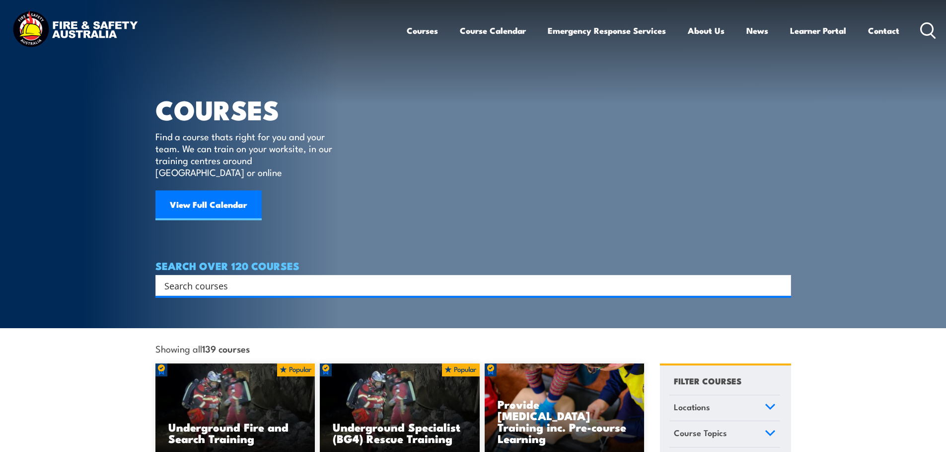
click at [295, 279] on input "Search input" at bounding box center [466, 285] width 605 height 15
type input "fire"
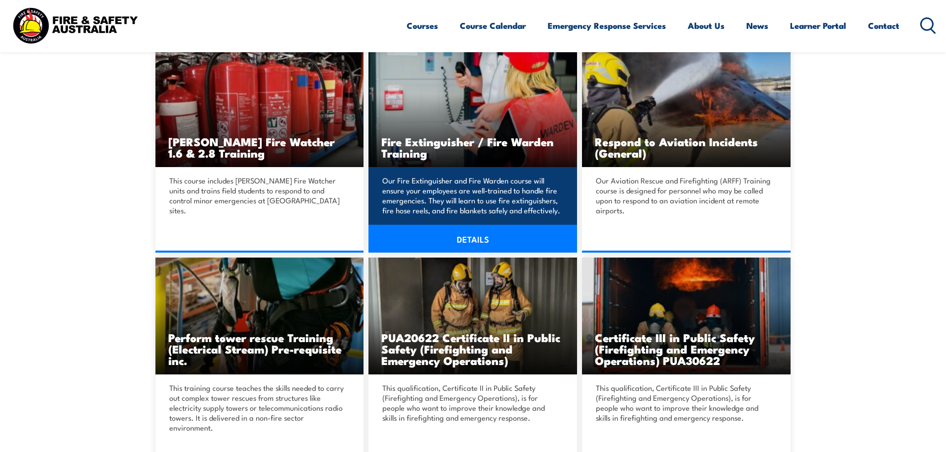
scroll to position [1639, 0]
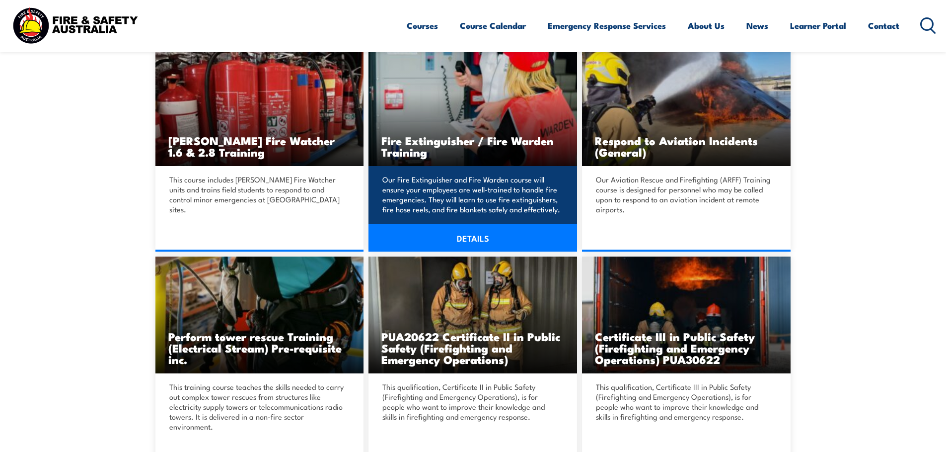
click at [473, 239] on link "DETAILS" at bounding box center [473, 238] width 209 height 28
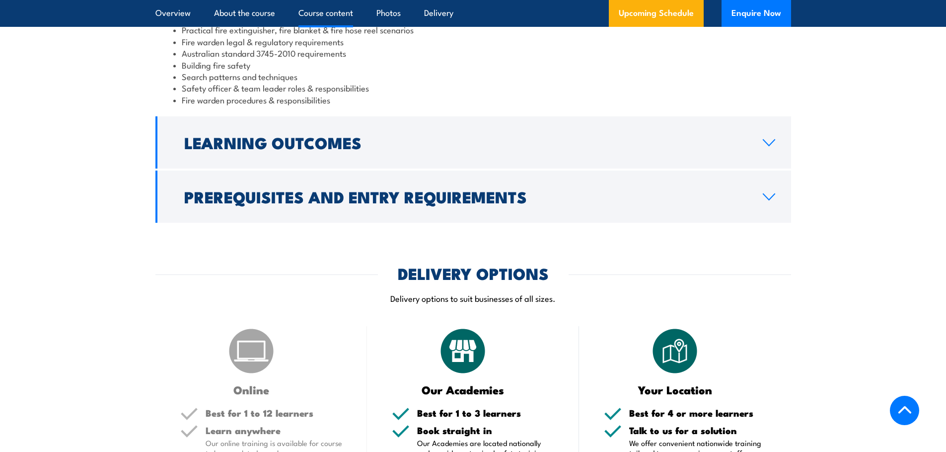
scroll to position [994, 0]
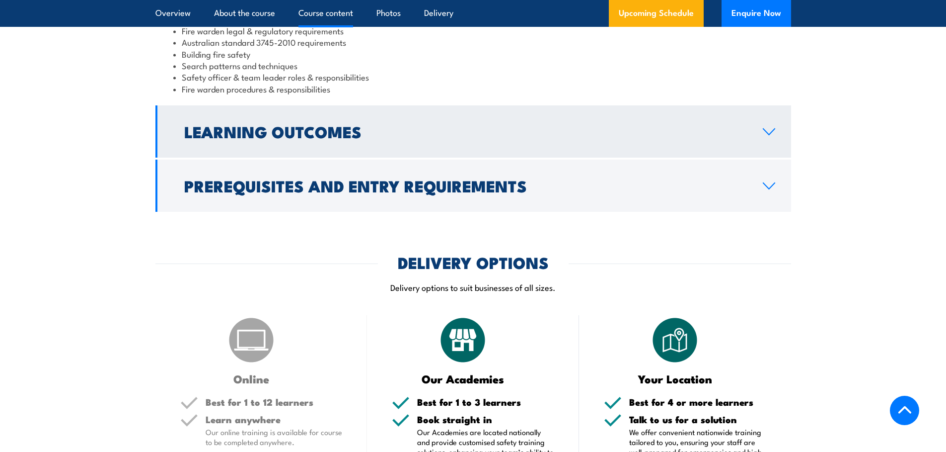
click at [772, 138] on link "Learning Outcomes" at bounding box center [474, 131] width 636 height 52
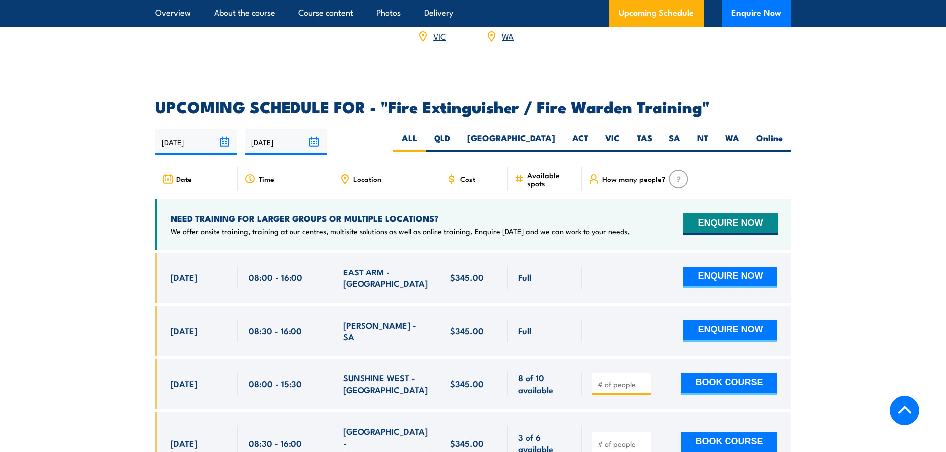
scroll to position [1464, 0]
